Goal: Information Seeking & Learning: Learn about a topic

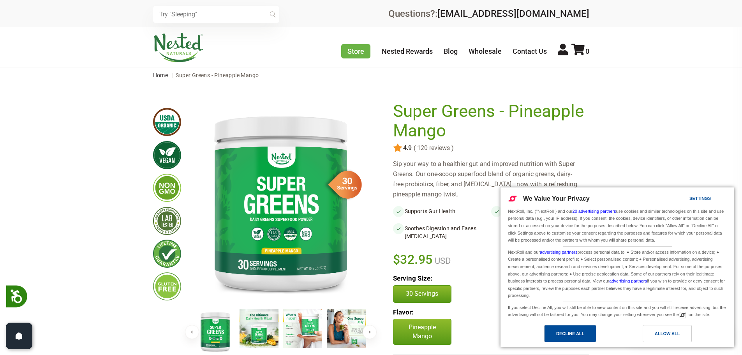
click at [573, 332] on div "Decline All" at bounding box center [570, 333] width 28 height 9
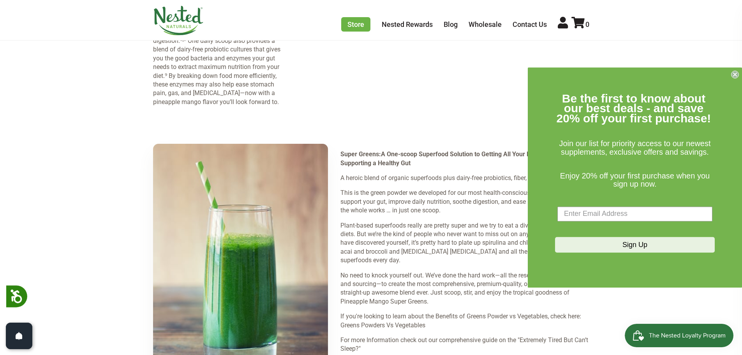
scroll to position [1090, 0]
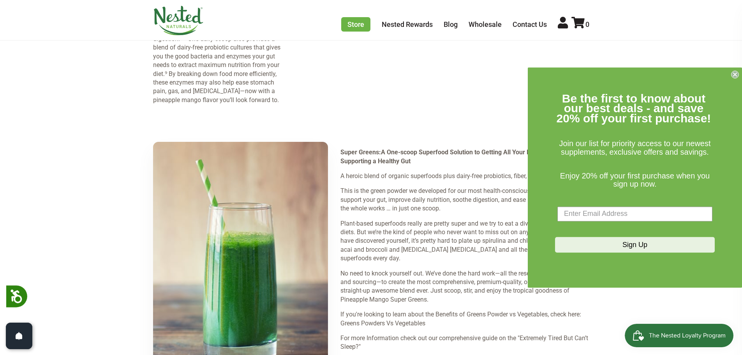
click at [736, 75] on circle "Close dialog" at bounding box center [734, 73] width 7 height 7
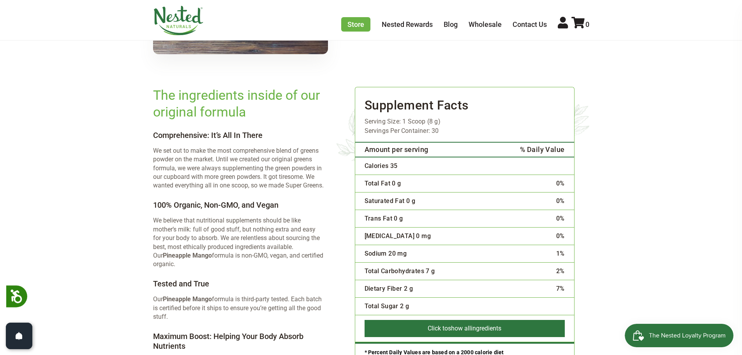
scroll to position [1440, 0]
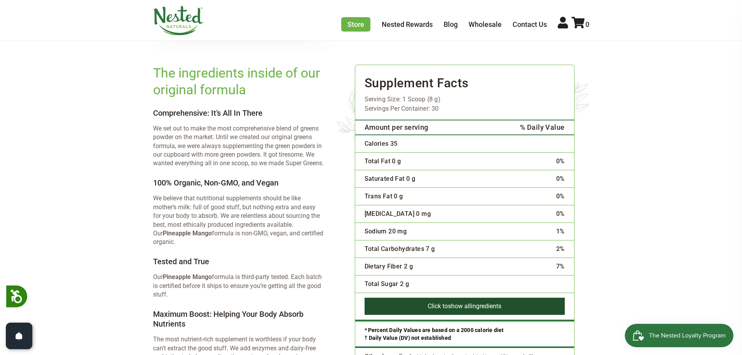
click at [420, 297] on button "Click to show all ingredients" at bounding box center [464, 305] width 200 height 17
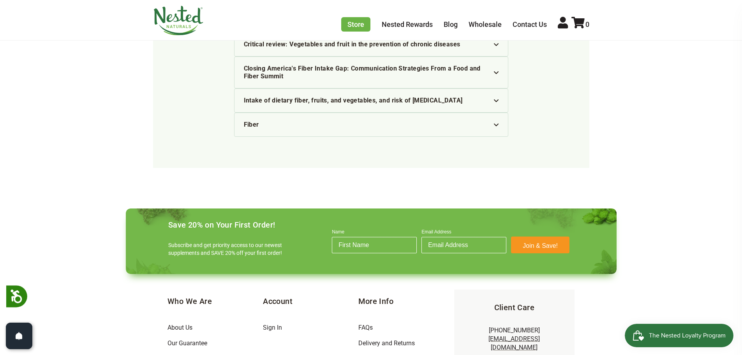
scroll to position [3034, 0]
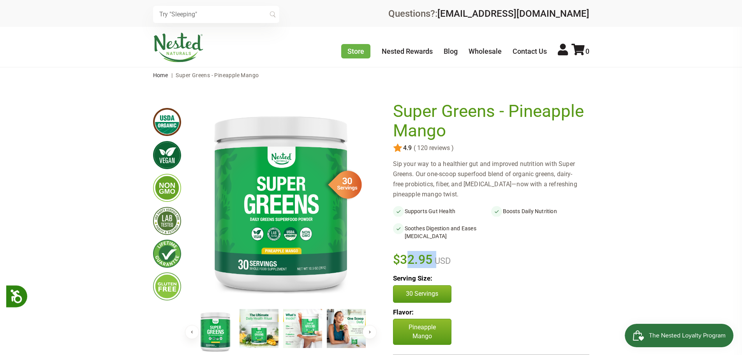
drag, startPoint x: 434, startPoint y: 257, endPoint x: 404, endPoint y: 256, distance: 30.4
click at [404, 256] on div "$32.95 USD" at bounding box center [491, 259] width 196 height 17
click at [480, 255] on div "$32.95 USD" at bounding box center [491, 259] width 196 height 17
